Goal: Information Seeking & Learning: Learn about a topic

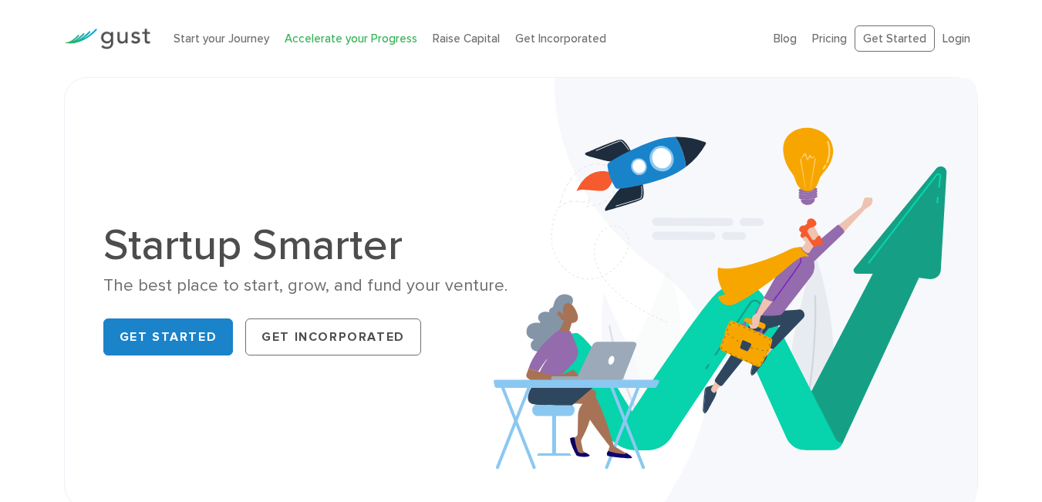
click at [300, 43] on link "Accelerate your Progress" at bounding box center [351, 39] width 133 height 14
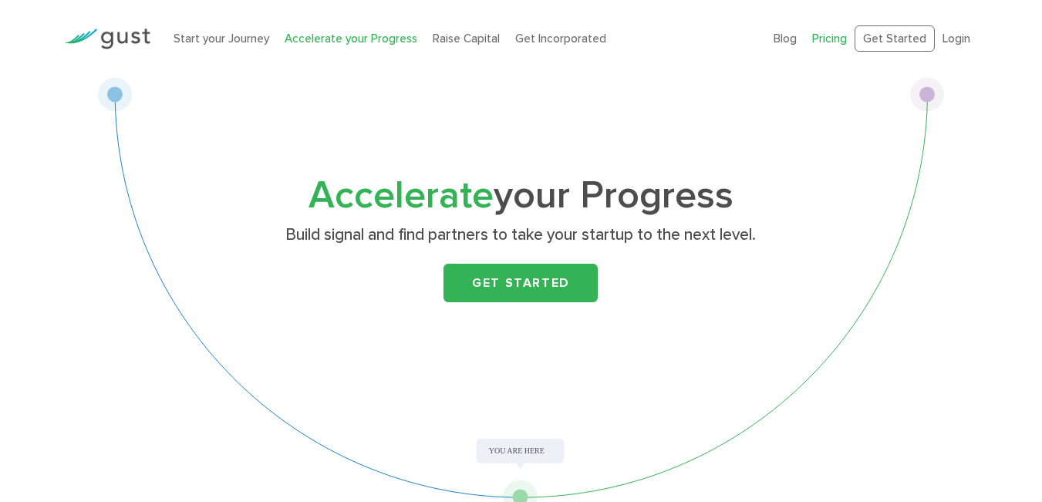
click at [834, 38] on link "Pricing" at bounding box center [829, 39] width 35 height 14
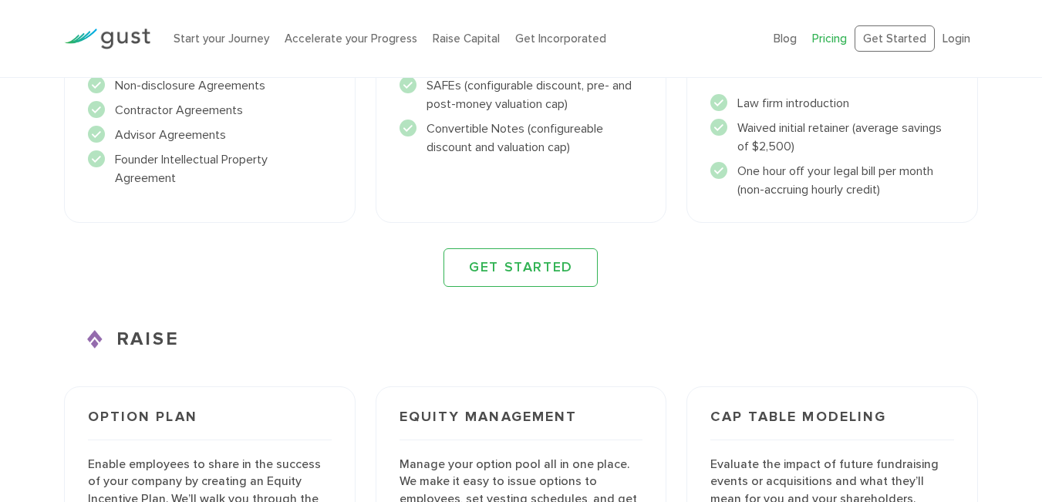
scroll to position [1890, 0]
